Goal: Task Accomplishment & Management: Use online tool/utility

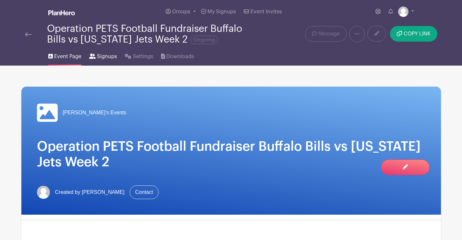
click at [110, 56] on span "Signups" at bounding box center [107, 57] width 20 height 8
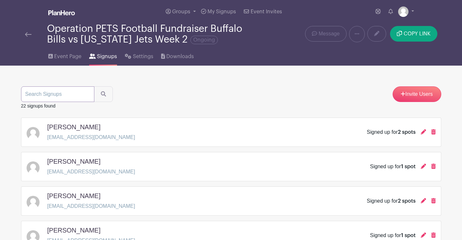
click at [65, 97] on input "search" at bounding box center [57, 94] width 73 height 16
type input "[PERSON_NAME]"
click at [94, 86] on button "submit" at bounding box center [103, 94] width 19 height 16
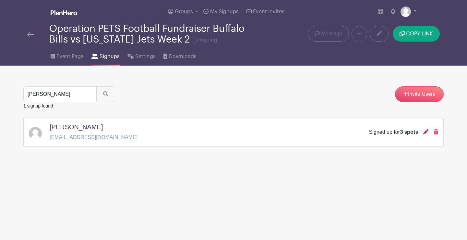
click at [424, 131] on icon at bounding box center [426, 131] width 5 height 5
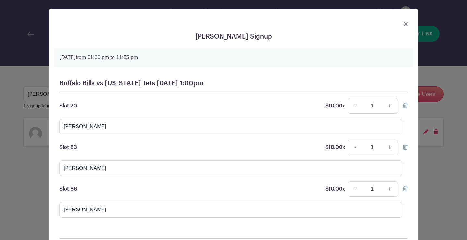
click at [404, 23] on img at bounding box center [406, 24] width 4 height 4
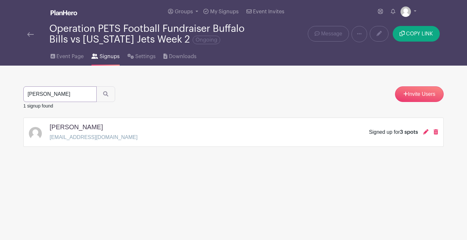
drag, startPoint x: 48, startPoint y: 98, endPoint x: 0, endPoint y: 97, distance: 48.4
click at [0, 97] on main "Groups All Groups [PERSON_NAME]'s Events My Signups Event Invites My account Lo…" at bounding box center [233, 93] width 467 height 187
type input "[PERSON_NAME]"
click at [96, 86] on button "submit" at bounding box center [105, 94] width 19 height 16
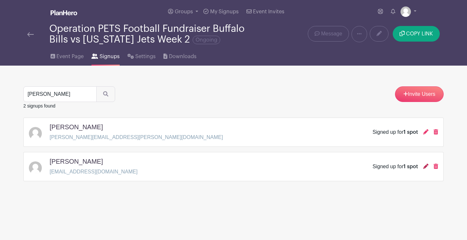
click at [424, 166] on icon at bounding box center [426, 166] width 5 height 5
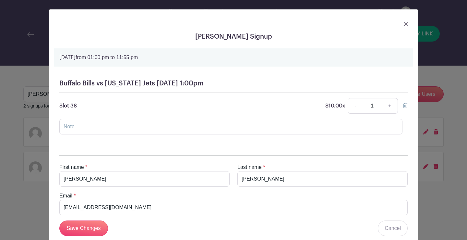
click at [404, 24] on img at bounding box center [406, 24] width 4 height 4
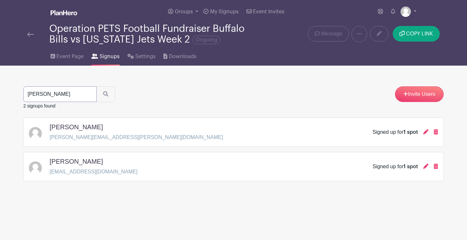
drag, startPoint x: 53, startPoint y: 96, endPoint x: 8, endPoint y: 92, distance: 45.3
click at [4, 95] on main "Groups All Groups [PERSON_NAME]'s Events My Signups Event Invites My account Lo…" at bounding box center [233, 111] width 467 height 222
click at [425, 132] on icon at bounding box center [426, 131] width 5 height 5
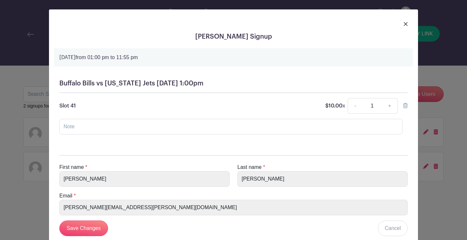
click at [404, 21] on link at bounding box center [406, 24] width 4 height 8
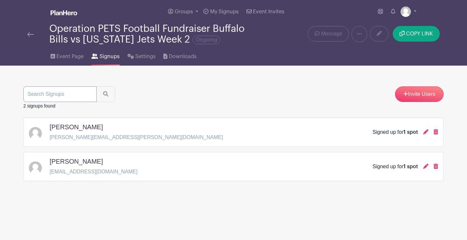
click at [64, 97] on input "search" at bounding box center [59, 94] width 73 height 16
type input "[PERSON_NAME]"
click at [96, 86] on button "submit" at bounding box center [105, 94] width 19 height 16
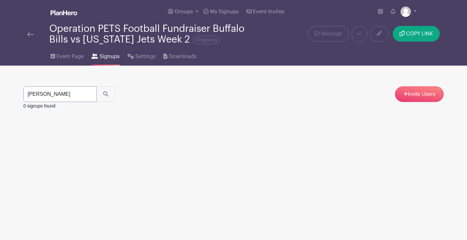
drag, startPoint x: 39, startPoint y: 91, endPoint x: 0, endPoint y: 100, distance: 39.7
click at [0, 100] on main "Groups All Groups [PERSON_NAME]'s Events My Signups Event Invites My account Lo…" at bounding box center [233, 75] width 467 height 150
drag, startPoint x: 33, startPoint y: 93, endPoint x: 51, endPoint y: 98, distance: 19.0
click at [33, 94] on input "search" at bounding box center [59, 94] width 73 height 16
type input "[PERSON_NAME]"
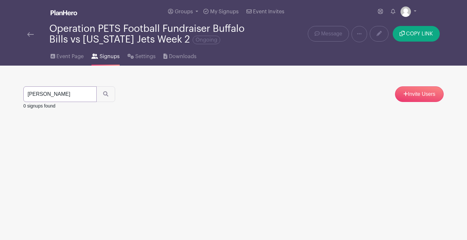
click at [96, 86] on button "submit" at bounding box center [105, 94] width 19 height 16
click at [427, 131] on icon at bounding box center [426, 131] width 5 height 5
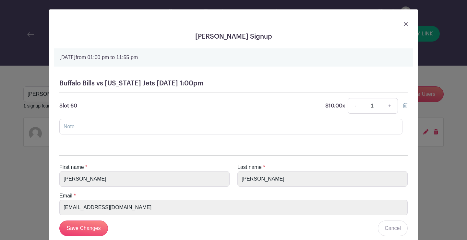
click at [404, 23] on img at bounding box center [406, 24] width 4 height 4
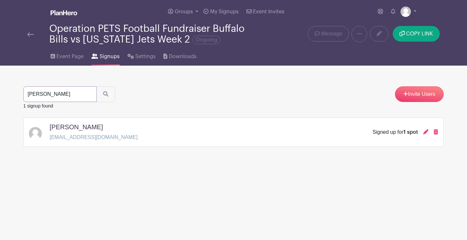
drag, startPoint x: 55, startPoint y: 97, endPoint x: 0, endPoint y: 86, distance: 55.6
click at [0, 86] on main "Groups All Groups [PERSON_NAME]'s Events My Signups Event Invites My account Lo…" at bounding box center [233, 93] width 467 height 187
type input "[PERSON_NAME]"
click at [96, 86] on button "submit" at bounding box center [105, 94] width 19 height 16
click at [424, 131] on icon at bounding box center [426, 131] width 5 height 5
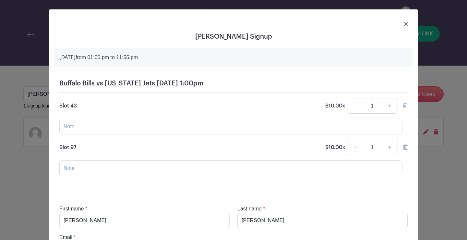
click at [404, 22] on img at bounding box center [406, 24] width 4 height 4
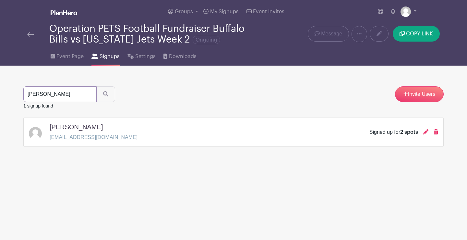
drag, startPoint x: 49, startPoint y: 96, endPoint x: 18, endPoint y: 90, distance: 32.0
click at [1, 90] on main "Groups All Groups [PERSON_NAME]'s Events My Signups Event Invites My account Lo…" at bounding box center [233, 93] width 467 height 187
type input "adrianne"
click at [96, 86] on button "submit" at bounding box center [105, 94] width 19 height 16
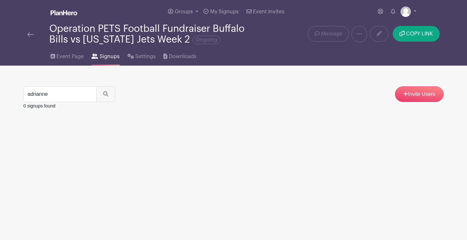
click at [30, 33] on img at bounding box center [30, 34] width 6 height 5
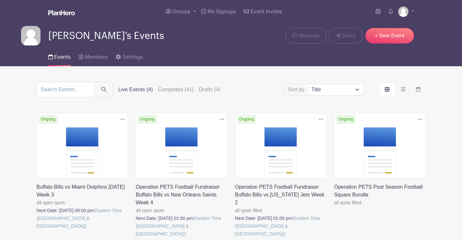
click at [235, 238] on link at bounding box center [235, 238] width 0 height 0
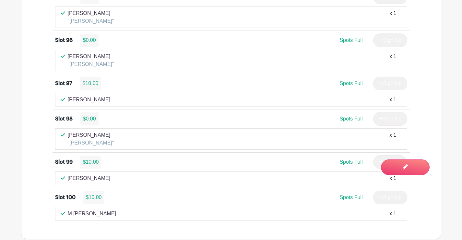
scroll to position [4419, 0]
